Goal: Task Accomplishment & Management: Manage account settings

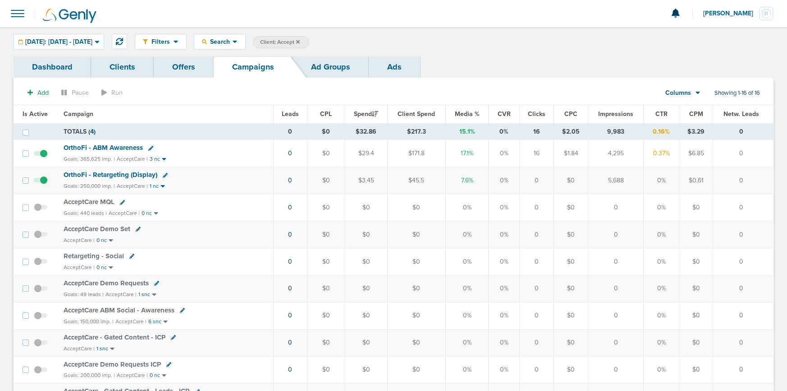
click at [300, 41] on icon at bounding box center [298, 41] width 4 height 5
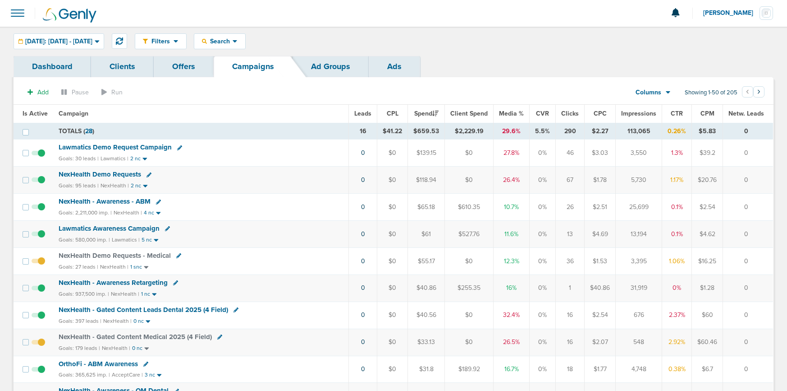
click at [86, 170] on span "NexHealth Demo Requests" at bounding box center [100, 174] width 83 height 8
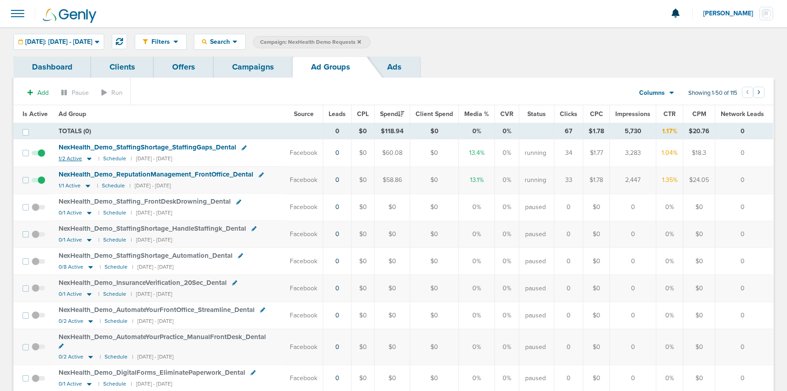
click at [89, 159] on icon at bounding box center [89, 159] width 9 height 8
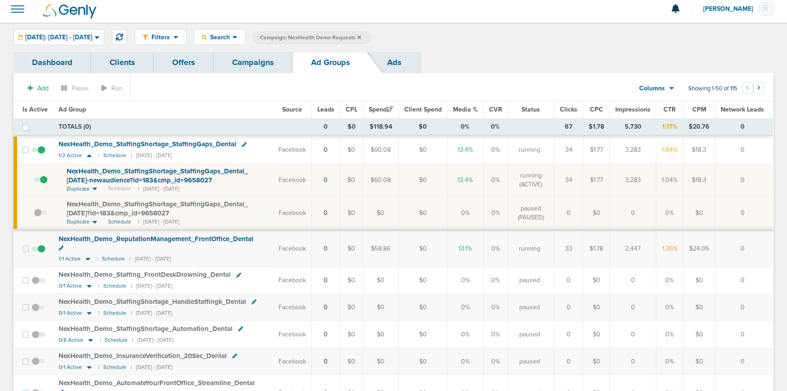
scroll to position [2, 0]
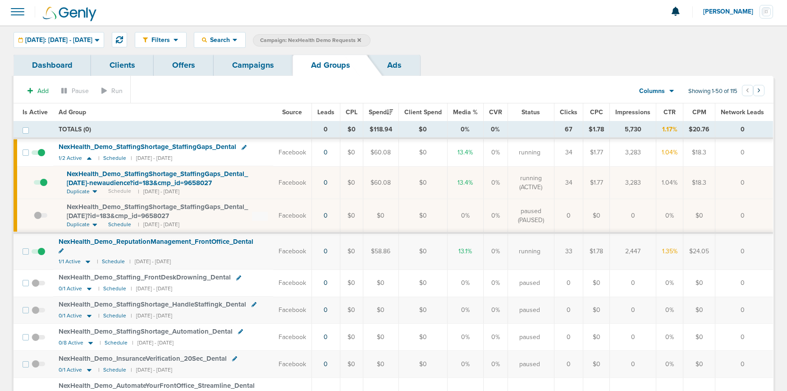
click at [42, 187] on span at bounding box center [41, 187] width 14 height 0
click at [34, 184] on input "checkbox" at bounding box center [34, 184] width 0 height 0
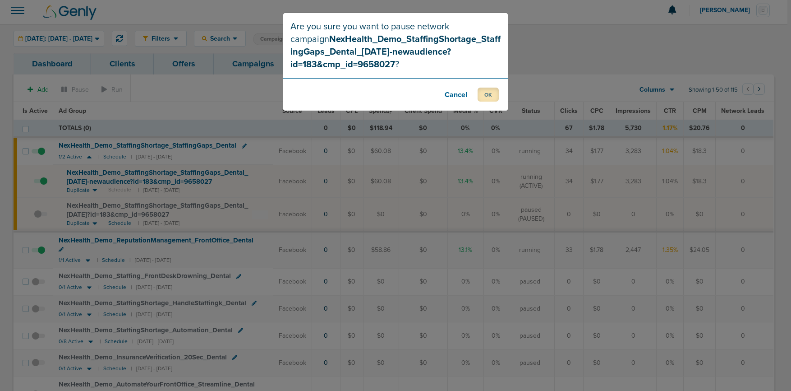
click at [495, 94] on button "OK" at bounding box center [488, 94] width 21 height 14
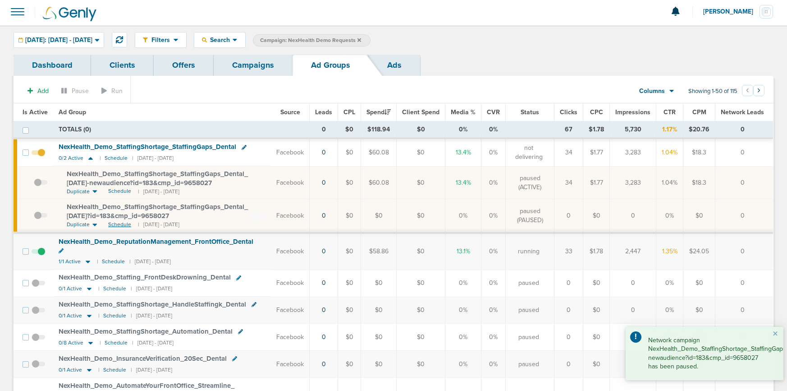
scroll to position [4, 0]
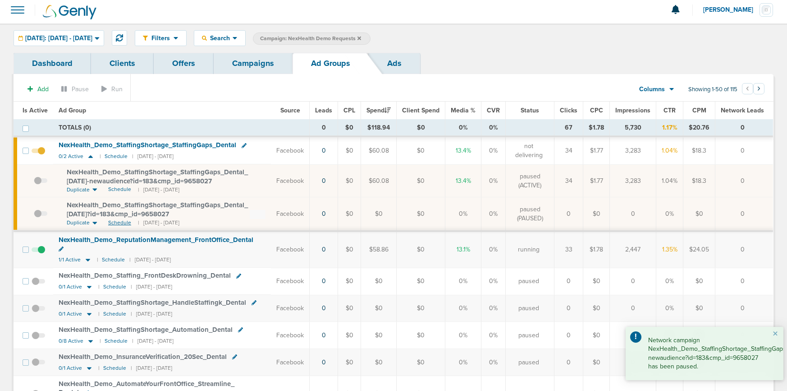
click at [116, 225] on span "Schedule" at bounding box center [119, 223] width 23 height 8
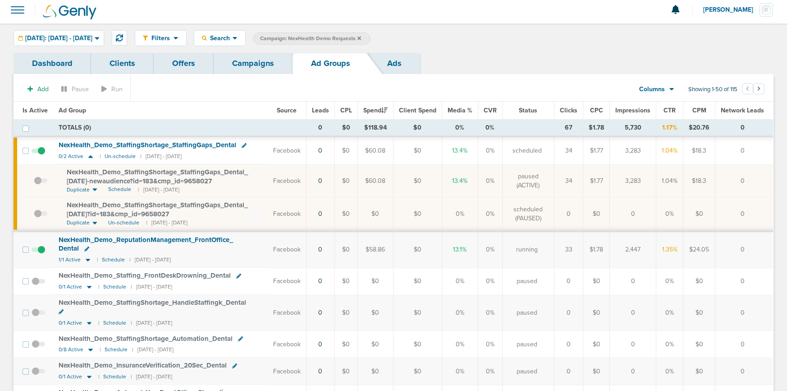
click at [37, 218] on span at bounding box center [41, 218] width 14 height 0
click at [34, 216] on input "checkbox" at bounding box center [34, 216] width 0 height 0
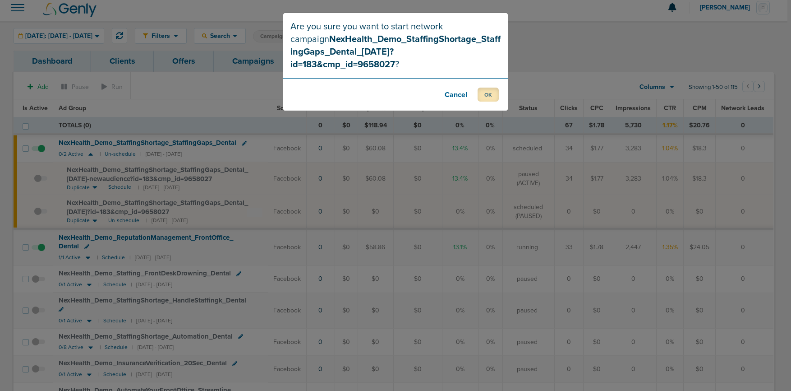
click at [486, 87] on button "OK" at bounding box center [488, 94] width 21 height 14
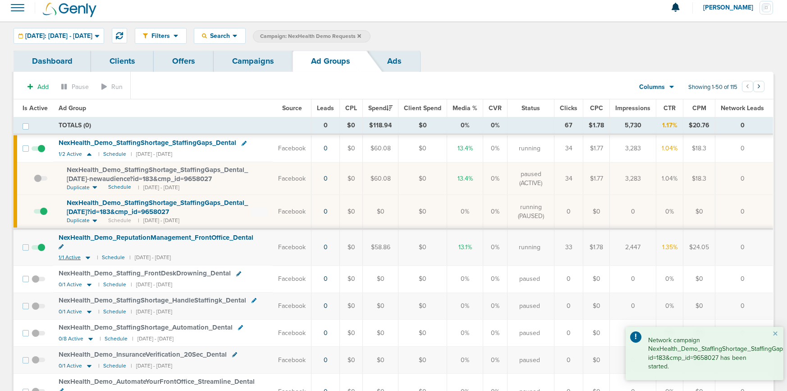
click at [86, 257] on icon at bounding box center [88, 258] width 5 height 3
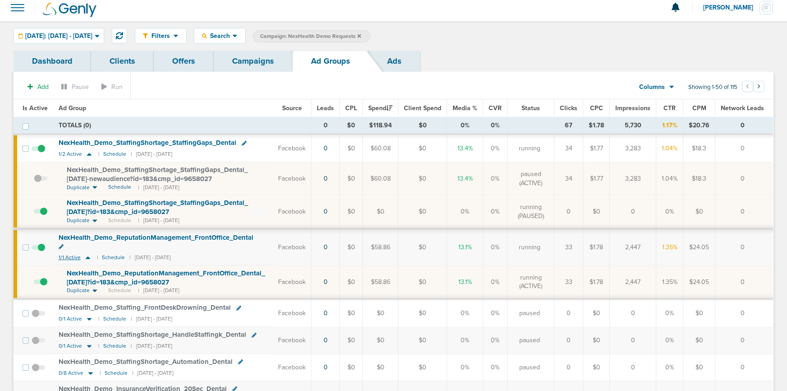
click at [86, 256] on icon at bounding box center [88, 257] width 5 height 3
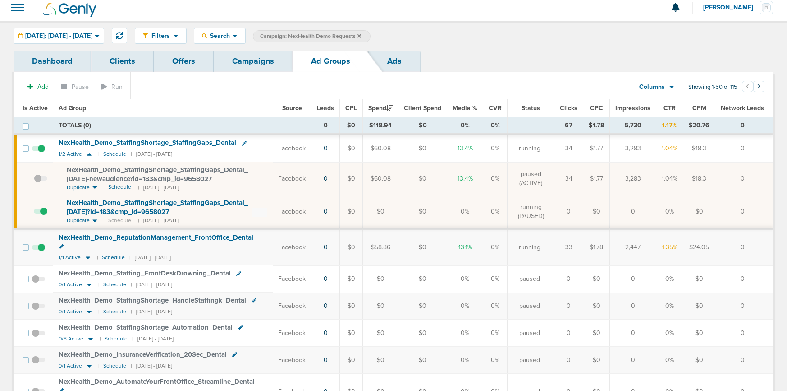
click at [252, 68] on link "Campaigns" at bounding box center [253, 61] width 79 height 21
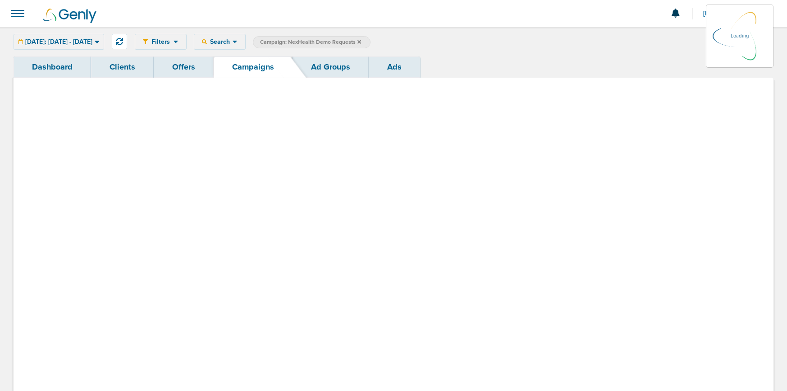
click at [249, 62] on link "Campaigns" at bounding box center [253, 66] width 79 height 21
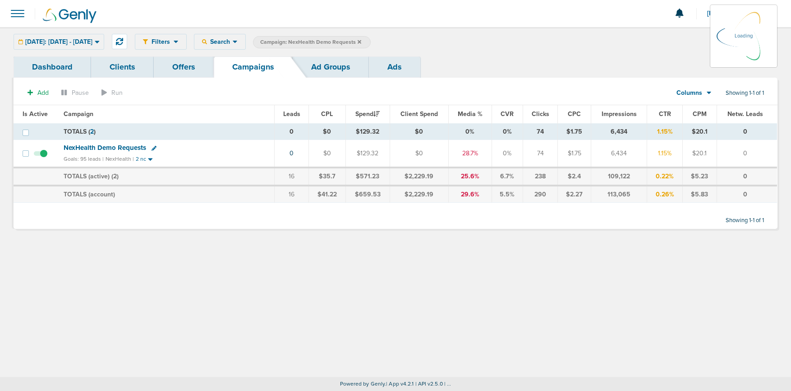
click at [361, 41] on icon at bounding box center [360, 42] width 4 height 4
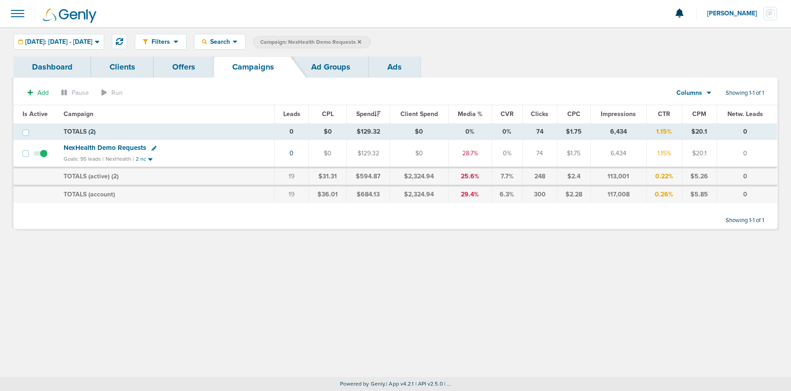
click at [361, 41] on icon at bounding box center [360, 42] width 4 height 4
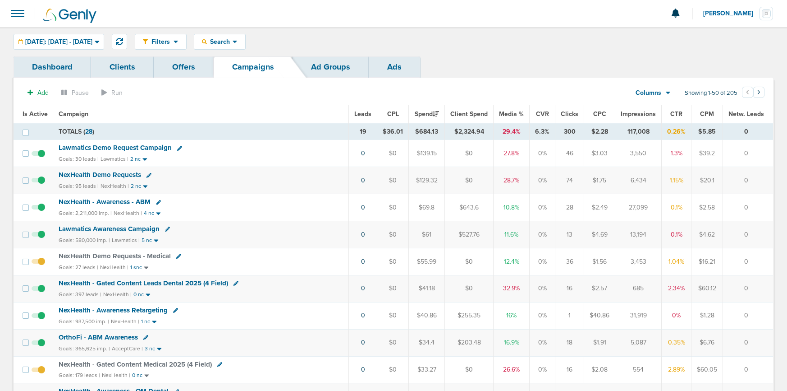
click at [119, 175] on span "NexHealth Demo Requests" at bounding box center [100, 174] width 83 height 8
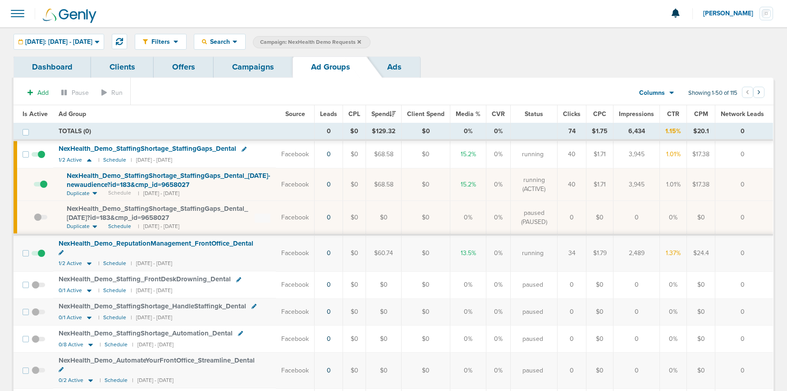
click at [43, 189] on span at bounding box center [41, 189] width 14 height 0
click at [34, 186] on input "checkbox" at bounding box center [34, 186] width 0 height 0
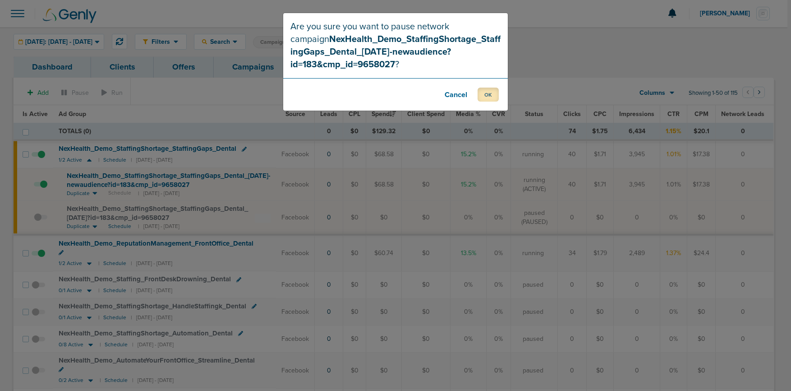
click at [483, 94] on button "OK" at bounding box center [488, 94] width 21 height 14
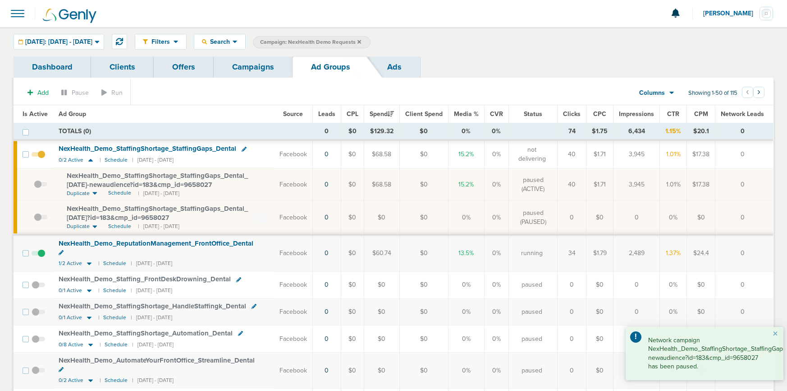
click at [35, 221] on span at bounding box center [41, 221] width 14 height 0
click at [34, 219] on input "checkbox" at bounding box center [34, 219] width 0 height 0
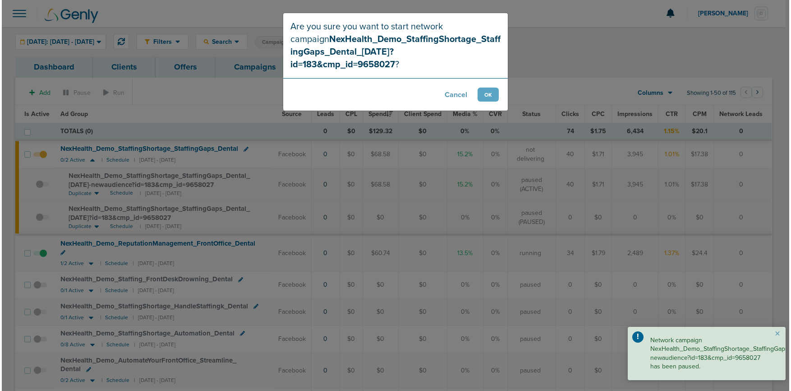
scroll to position [2, 0]
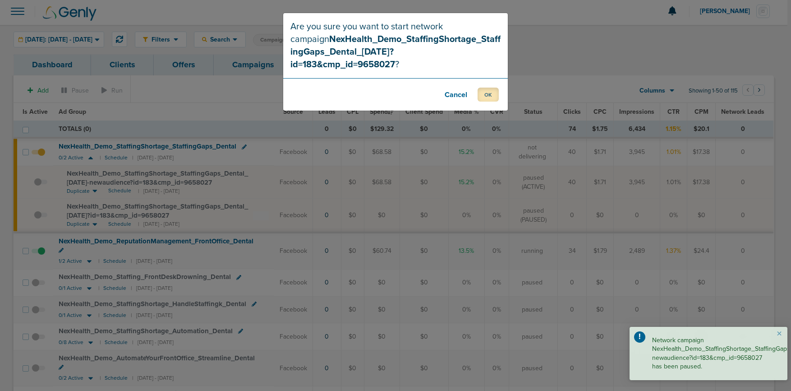
drag, startPoint x: 485, startPoint y: 83, endPoint x: 483, endPoint y: 101, distance: 17.7
click at [485, 87] on button "OK" at bounding box center [488, 94] width 21 height 14
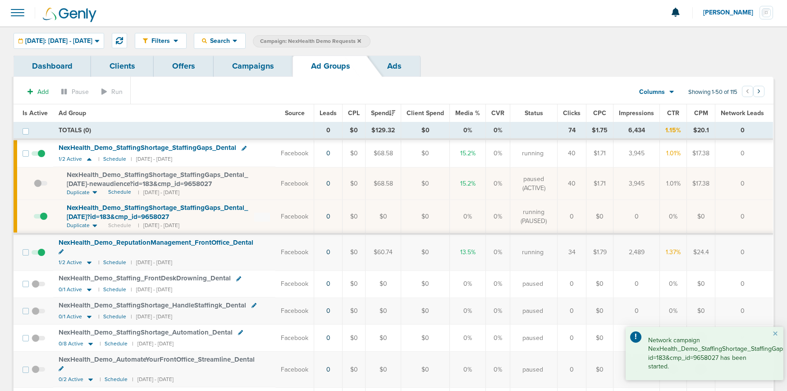
scroll to position [2, 0]
